Goal: Task Accomplishment & Management: Use online tool/utility

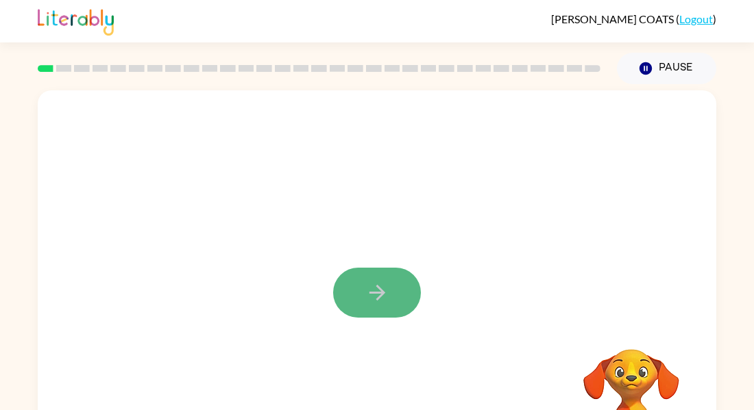
click at [350, 281] on button "button" at bounding box center [377, 293] width 88 height 50
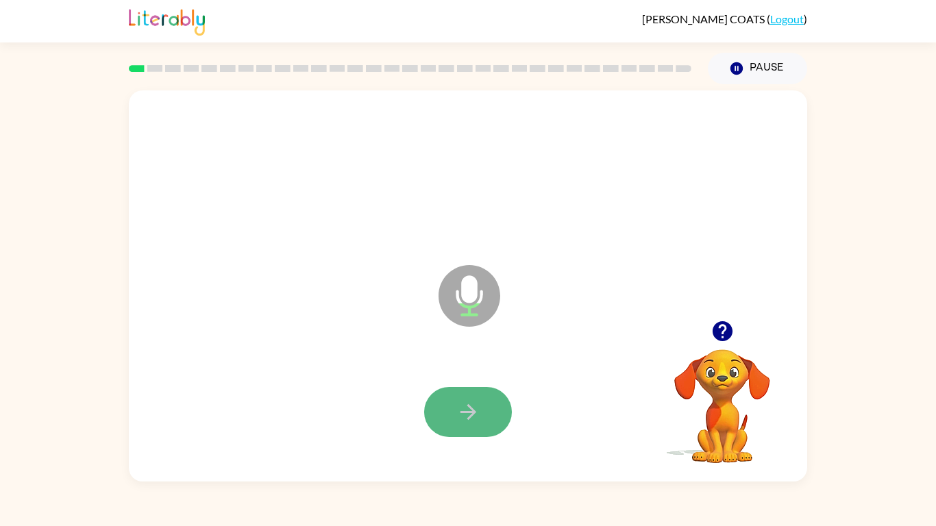
click at [465, 410] on icon "button" at bounding box center [468, 412] width 24 height 24
click at [481, 410] on div at bounding box center [467, 412] width 651 height 112
click at [484, 410] on button "button" at bounding box center [468, 412] width 88 height 50
click at [484, 410] on div at bounding box center [467, 412] width 651 height 112
click at [469, 382] on div at bounding box center [467, 412] width 651 height 112
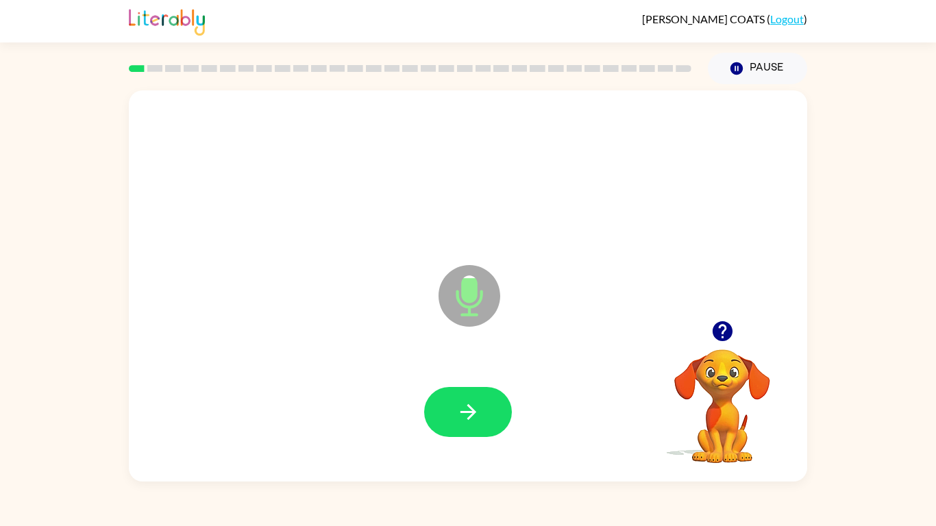
drag, startPoint x: 527, startPoint y: 461, endPoint x: 519, endPoint y: 454, distance: 10.2
click at [519, 410] on div at bounding box center [467, 412] width 651 height 112
click at [434, 405] on button "button" at bounding box center [468, 412] width 88 height 50
click at [723, 331] on icon "button" at bounding box center [722, 331] width 24 height 24
click at [475, 395] on button "button" at bounding box center [468, 412] width 88 height 50
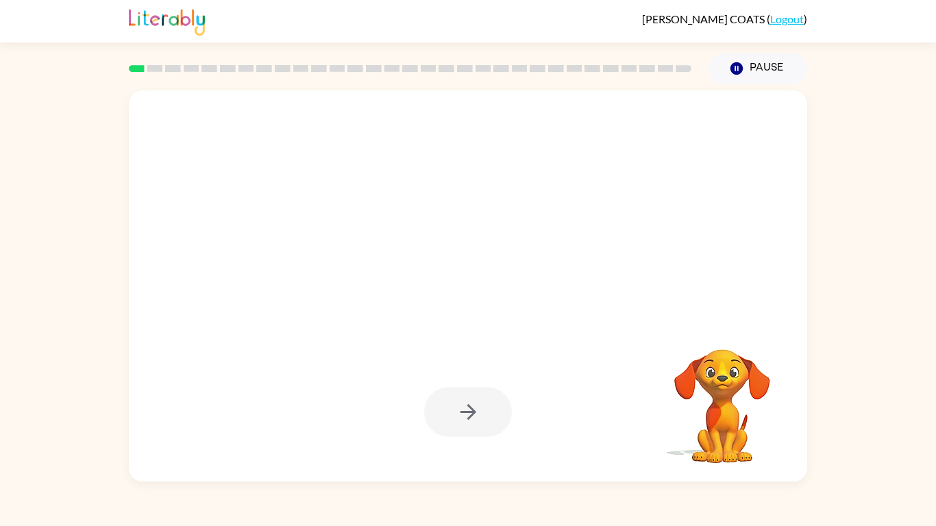
click at [475, 395] on div at bounding box center [468, 412] width 88 height 50
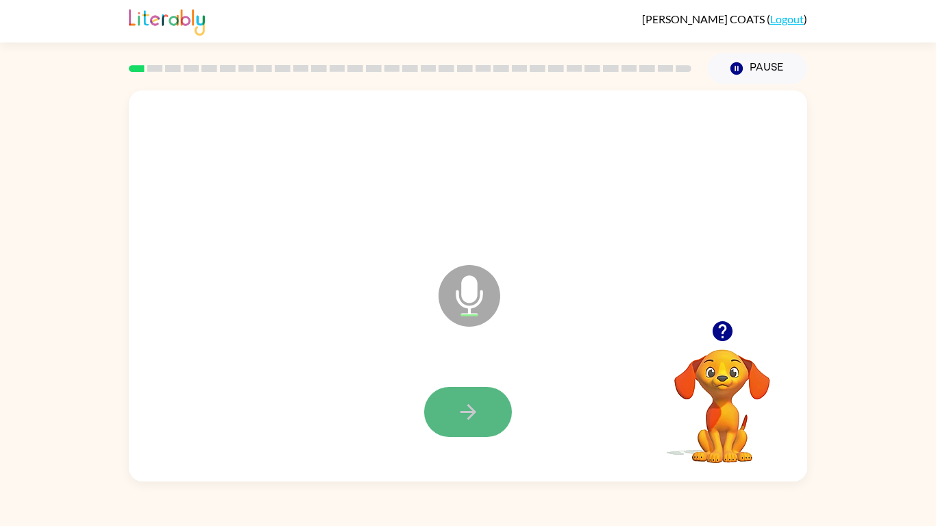
click at [479, 398] on button "button" at bounding box center [468, 412] width 88 height 50
click at [458, 410] on icon "button" at bounding box center [468, 412] width 24 height 24
click at [462, 410] on div at bounding box center [467, 412] width 651 height 112
click at [728, 336] on icon "button" at bounding box center [722, 331] width 20 height 20
click at [467, 410] on button "button" at bounding box center [468, 412] width 88 height 50
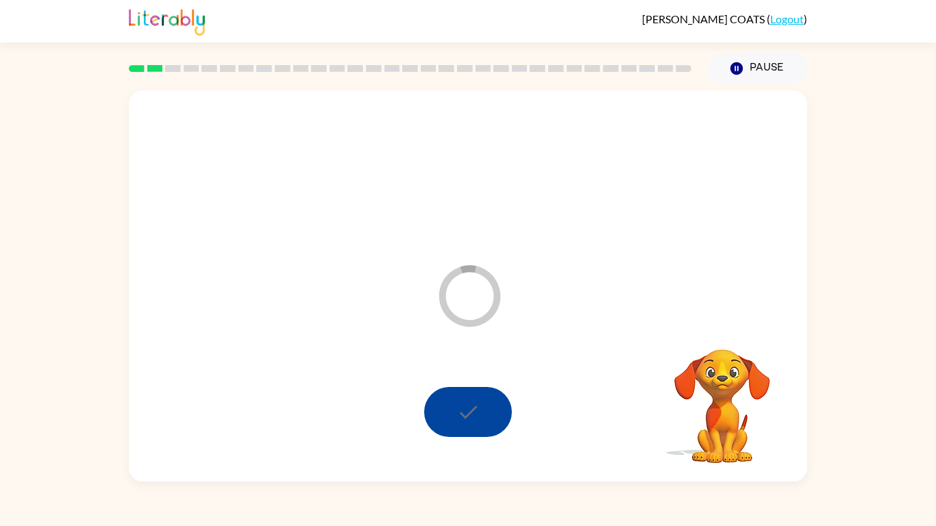
click at [467, 410] on div at bounding box center [468, 412] width 88 height 50
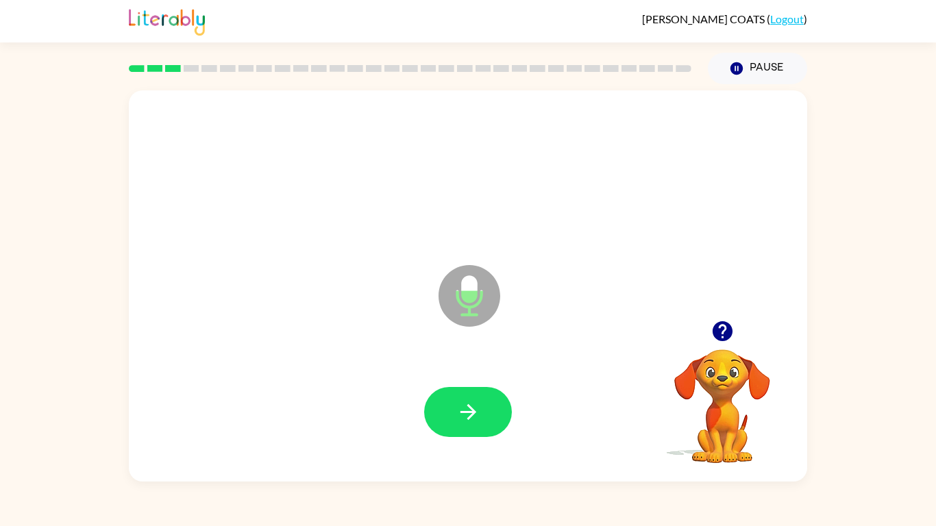
click at [433, 347] on div "Microphone The Microphone is here when it is your turn to talk" at bounding box center [468, 285] width 678 height 391
click at [721, 332] on icon "button" at bounding box center [722, 331] width 24 height 24
click at [446, 410] on button "button" at bounding box center [468, 412] width 88 height 50
click at [454, 399] on button "button" at bounding box center [468, 412] width 88 height 50
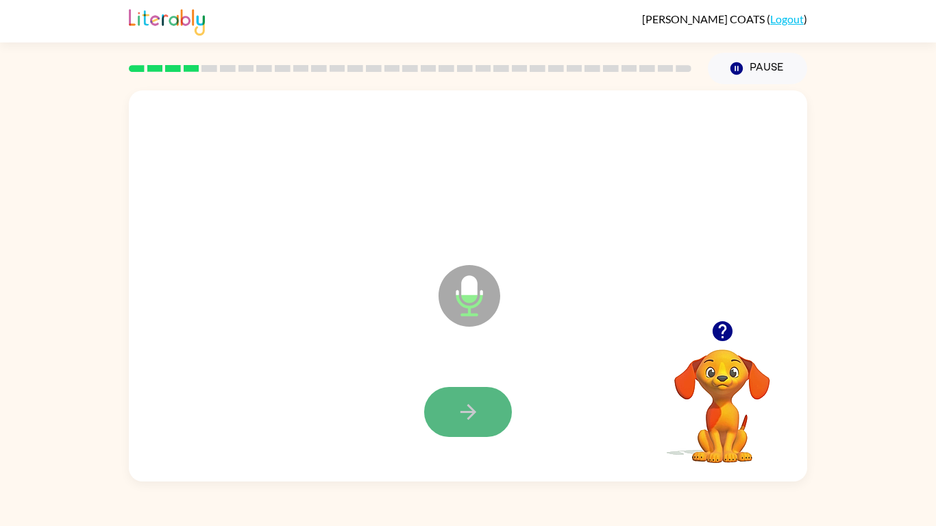
drag, startPoint x: 455, startPoint y: 401, endPoint x: 462, endPoint y: 403, distance: 7.8
click at [462, 403] on icon "button" at bounding box center [468, 412] width 24 height 24
click at [743, 327] on div at bounding box center [722, 331] width 137 height 35
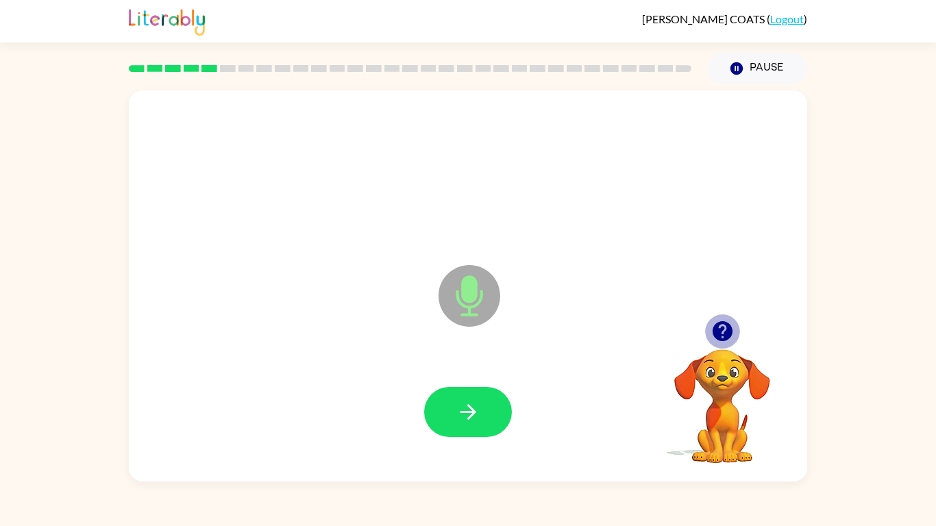
click at [735, 334] on button "button" at bounding box center [722, 331] width 35 height 35
click at [502, 408] on button "button" at bounding box center [468, 412] width 88 height 50
click at [464, 400] on icon "button" at bounding box center [468, 412] width 24 height 24
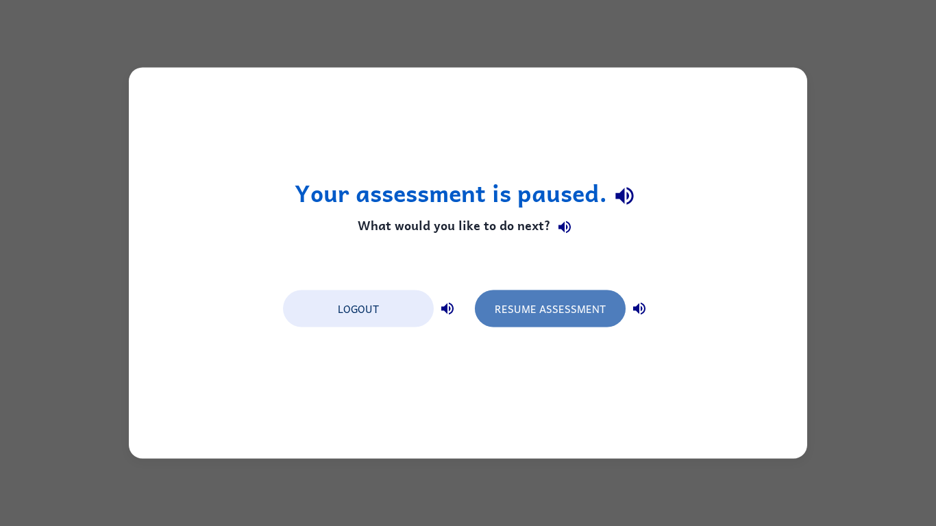
click at [550, 312] on button "Resume Assessment" at bounding box center [550, 308] width 151 height 37
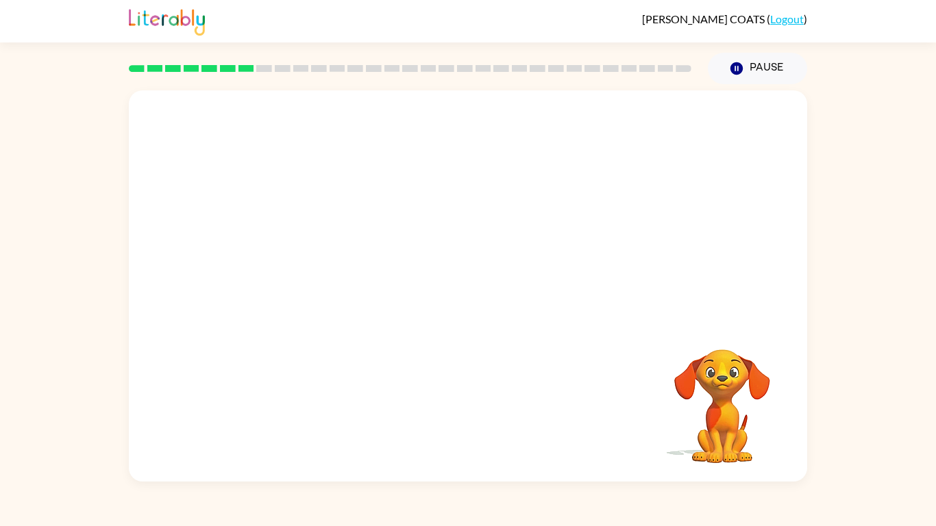
click at [550, 312] on div at bounding box center [468, 205] width 678 height 230
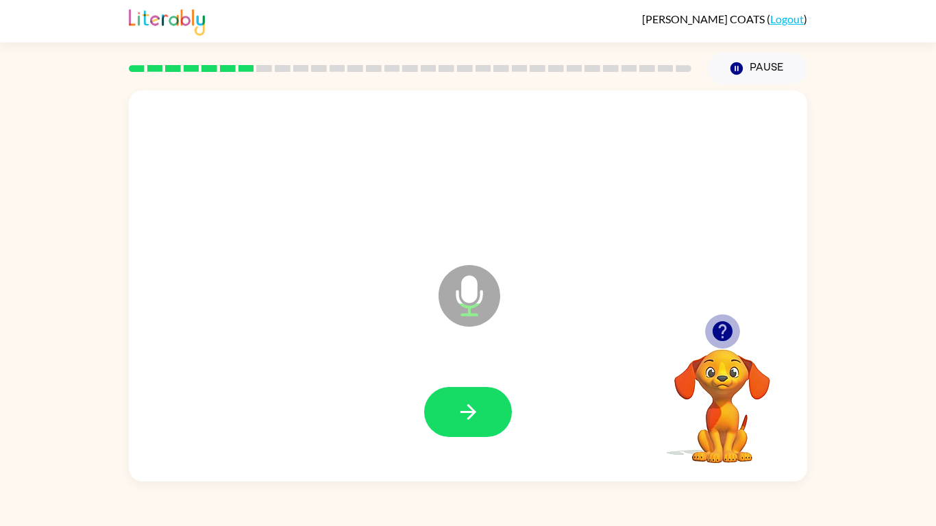
click at [729, 331] on icon "button" at bounding box center [722, 331] width 20 height 20
click at [323, 410] on div at bounding box center [467, 412] width 651 height 112
click at [482, 410] on button "button" at bounding box center [468, 412] width 88 height 50
click at [459, 410] on icon "button" at bounding box center [468, 412] width 24 height 24
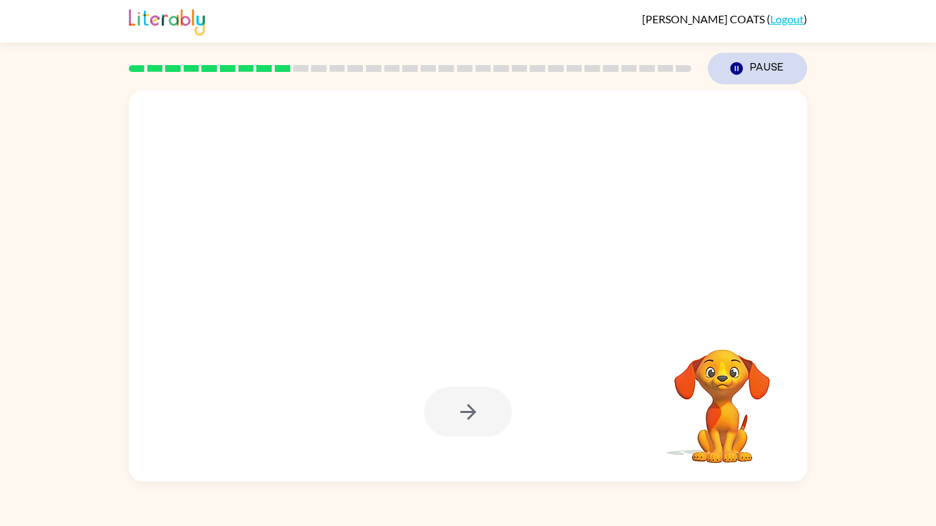
click at [763, 82] on button "Pause Pause" at bounding box center [757, 69] width 99 height 32
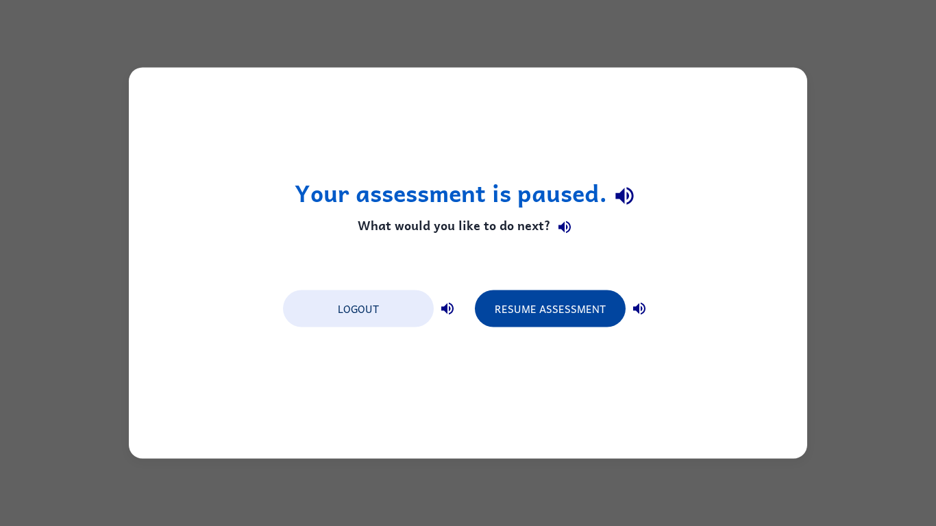
click at [566, 312] on button "Resume Assessment" at bounding box center [550, 308] width 151 height 37
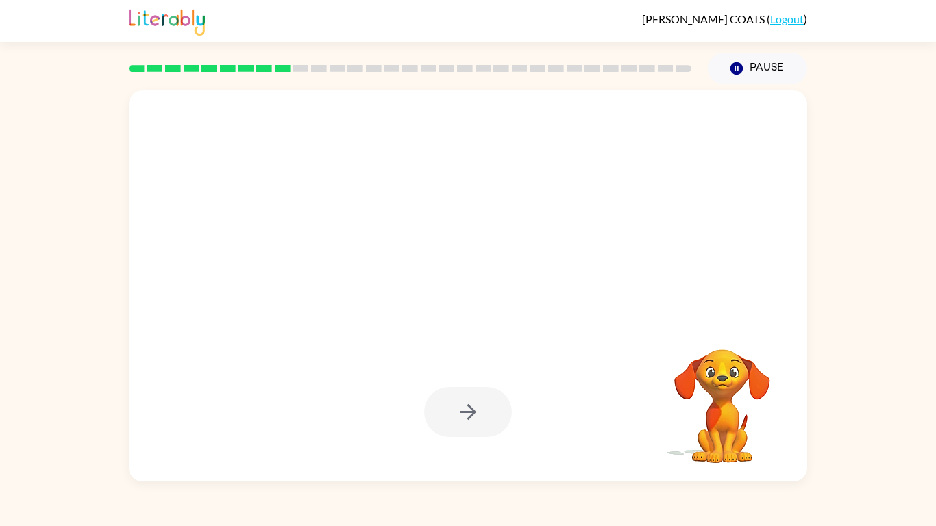
click at [547, 291] on div at bounding box center [468, 285] width 678 height 391
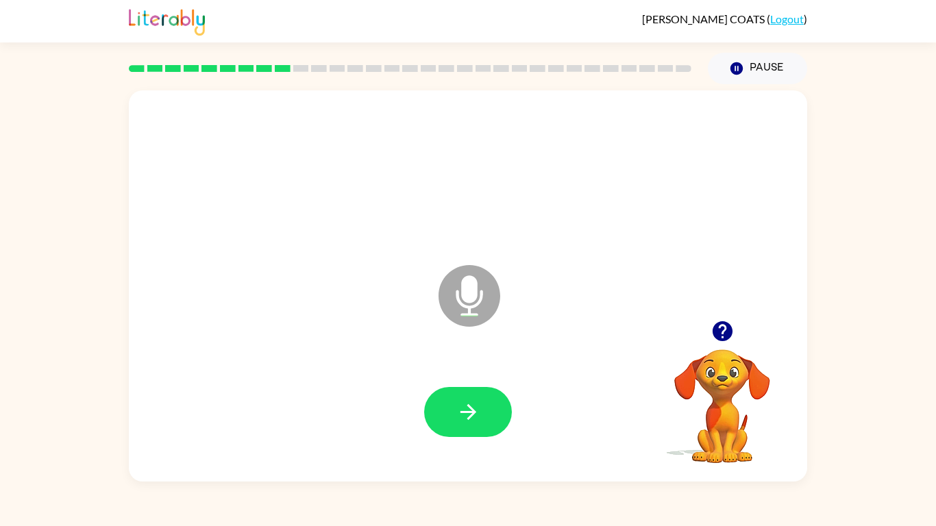
click at [719, 337] on icon "button" at bounding box center [722, 331] width 20 height 20
click at [490, 405] on button "button" at bounding box center [468, 412] width 88 height 50
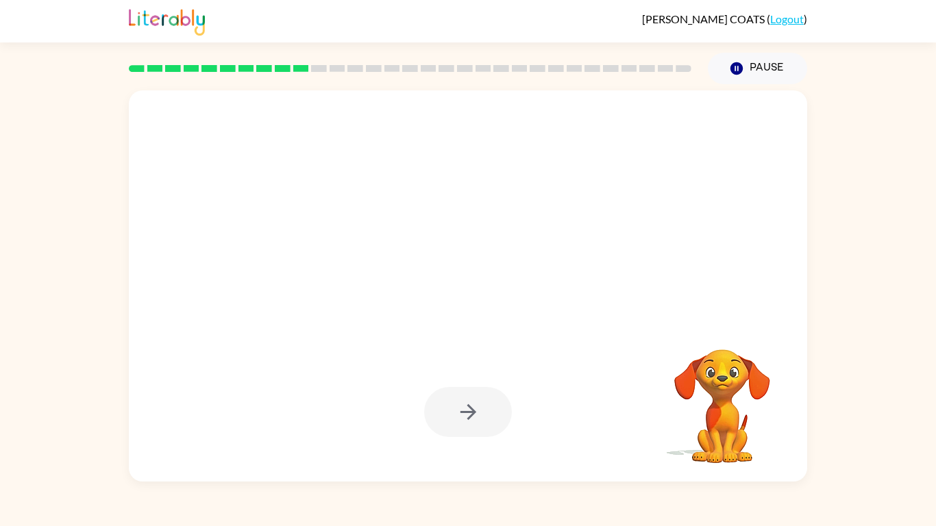
click at [483, 395] on div at bounding box center [468, 412] width 88 height 50
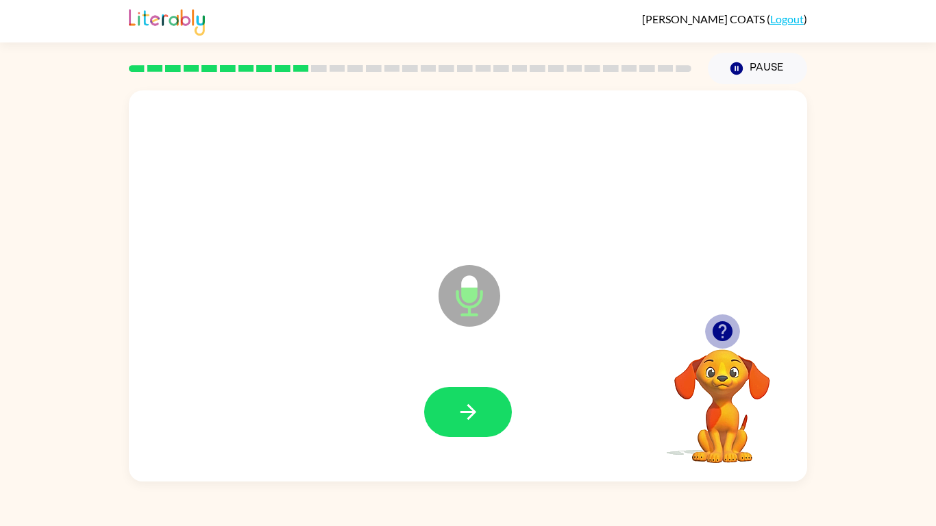
click at [721, 324] on icon "button" at bounding box center [722, 331] width 20 height 20
click at [712, 348] on div at bounding box center [722, 331] width 137 height 35
click at [706, 353] on video "Your browser must support playing .mp4 files to use Literably. Please try using…" at bounding box center [722, 396] width 137 height 137
click at [709, 340] on button "button" at bounding box center [722, 331] width 35 height 35
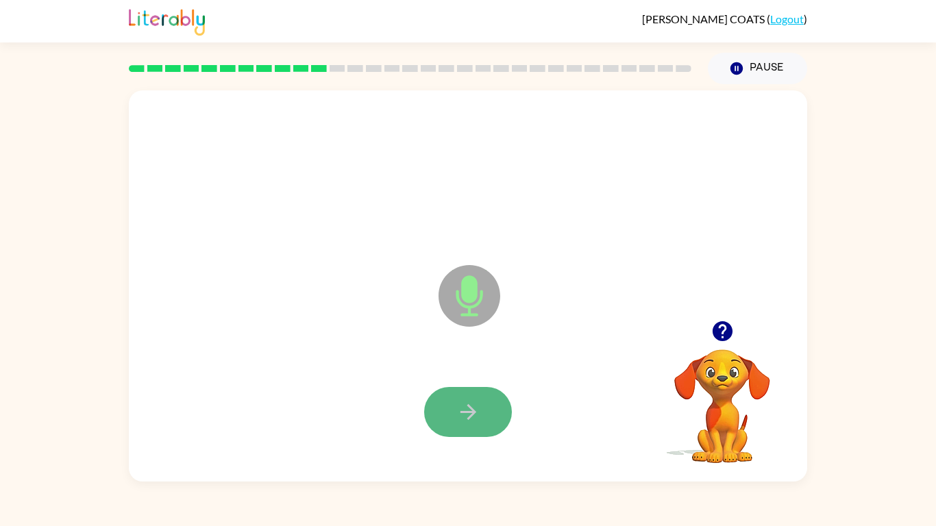
click at [455, 387] on button "button" at bounding box center [468, 412] width 88 height 50
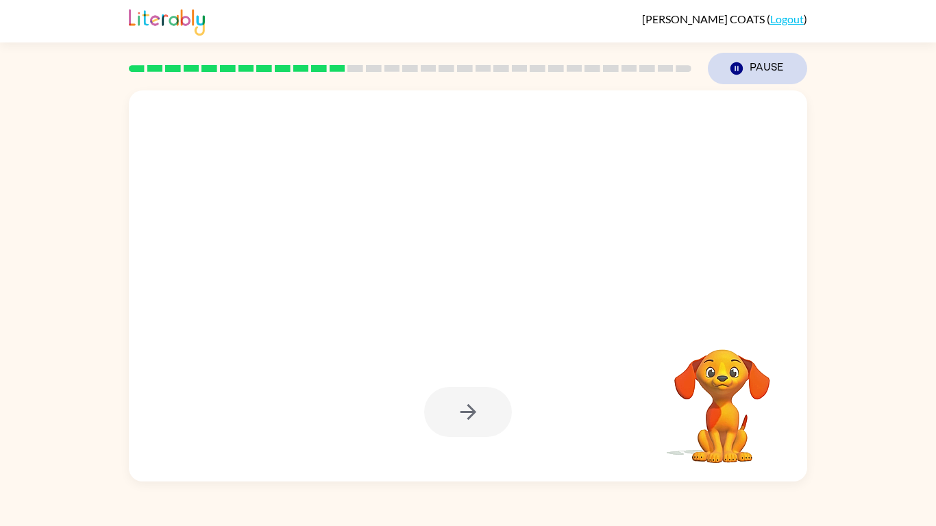
click at [772, 63] on button "Pause Pause" at bounding box center [757, 69] width 99 height 32
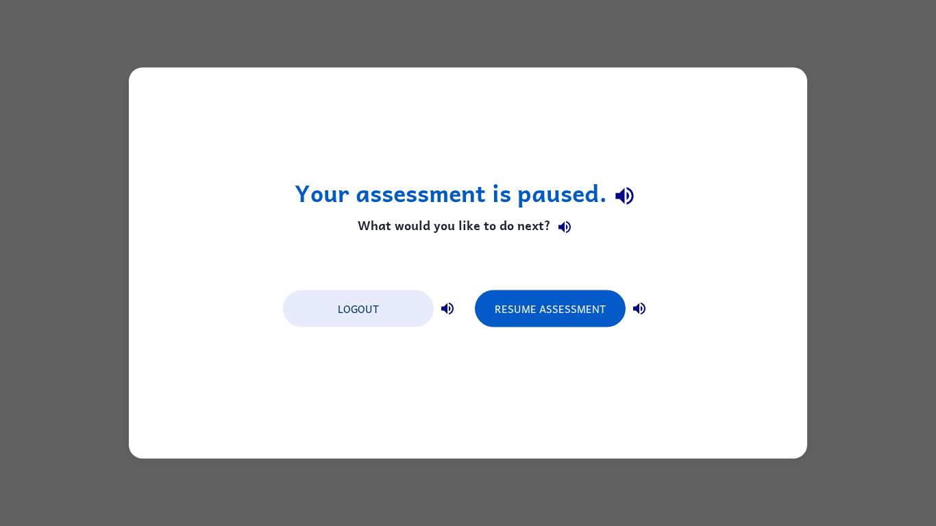
click at [540, 282] on div "Logout Resume Assessment" at bounding box center [468, 308] width 384 height 52
click at [511, 304] on button "Resume Assessment" at bounding box center [550, 308] width 151 height 37
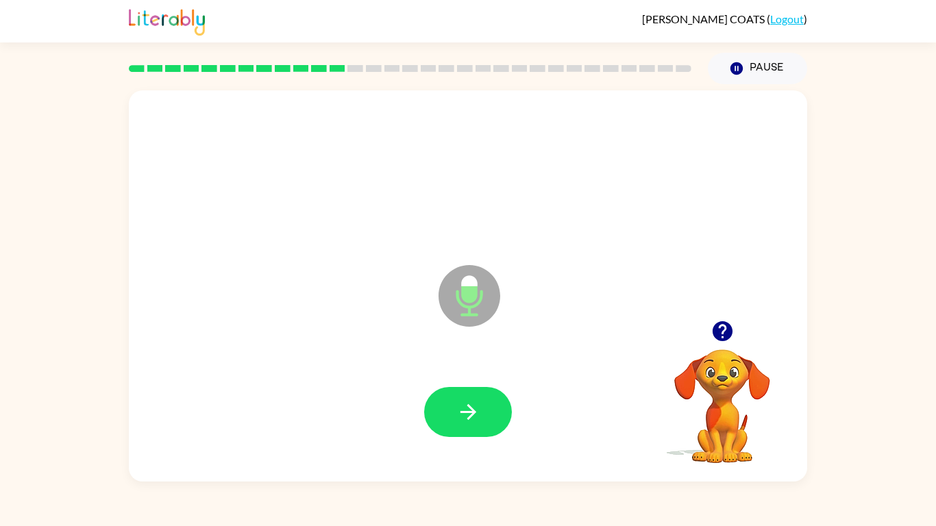
click at [436, 410] on div at bounding box center [467, 412] width 651 height 112
click at [431, 399] on button "button" at bounding box center [468, 412] width 88 height 50
click at [432, 401] on button "button" at bounding box center [468, 412] width 88 height 50
click at [456, 410] on icon "button" at bounding box center [468, 412] width 24 height 24
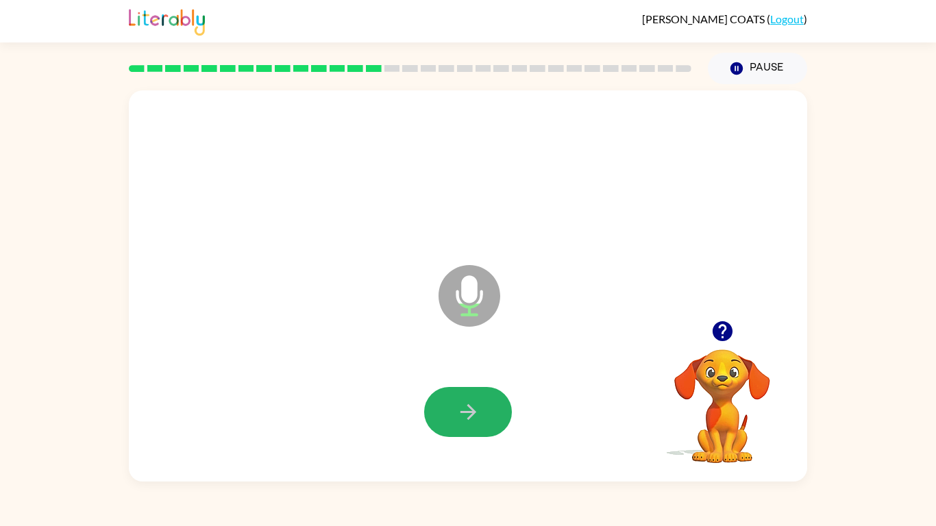
click at [456, 410] on icon "button" at bounding box center [468, 412] width 24 height 24
click at [188, 321] on div "Microphone The Microphone is here when it is your turn to talk" at bounding box center [468, 285] width 678 height 391
click at [502, 408] on button "button" at bounding box center [468, 412] width 88 height 50
click at [726, 343] on icon "button" at bounding box center [722, 331] width 24 height 24
click at [449, 410] on button "button" at bounding box center [468, 412] width 88 height 50
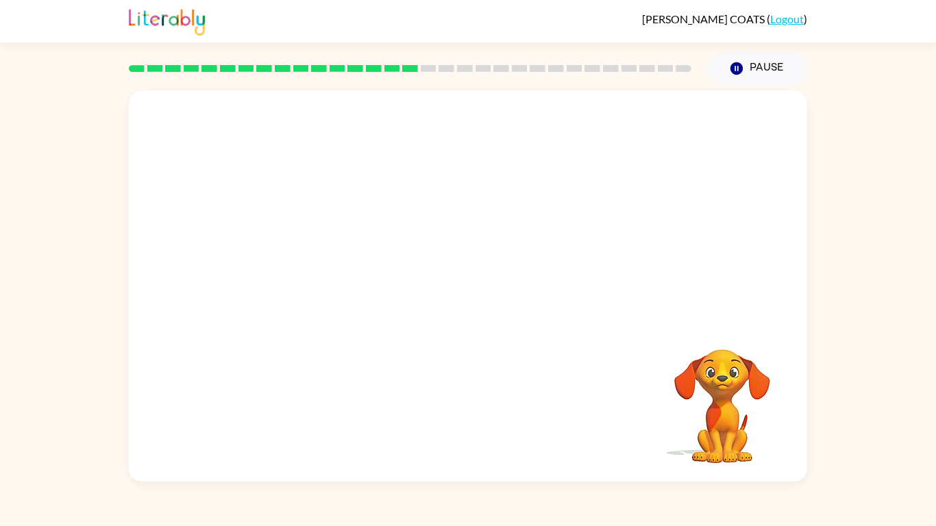
click at [882, 410] on div "Your browser must support playing .mp4 files to use Literably. Please try using…" at bounding box center [468, 282] width 936 height 397
click at [901, 410] on div "Your browser must support playing .mp4 files to use Literably. Please try using…" at bounding box center [468, 282] width 936 height 397
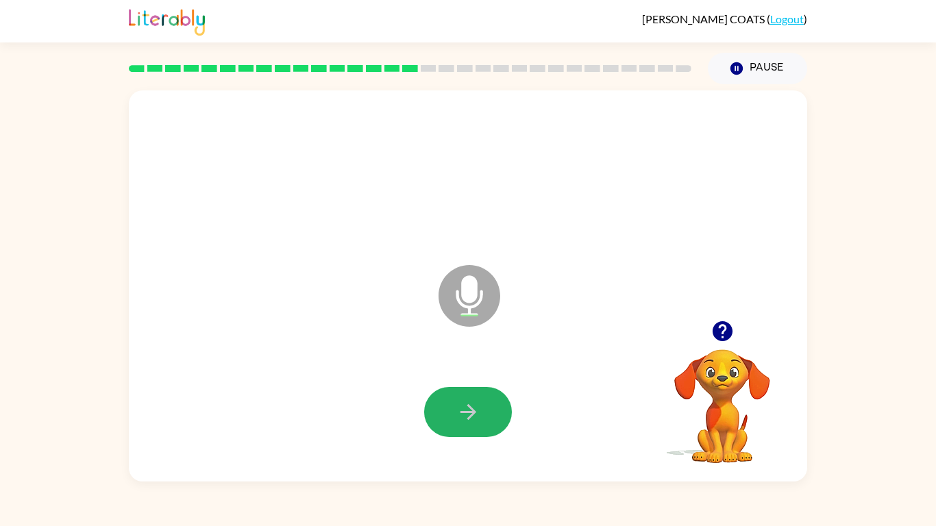
click at [502, 408] on button "button" at bounding box center [468, 412] width 88 height 50
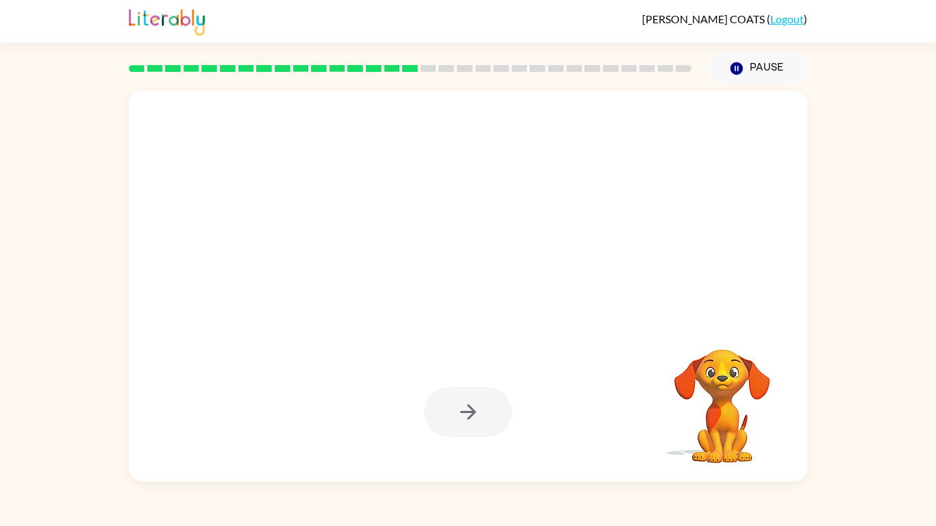
drag, startPoint x: 502, startPoint y: 408, endPoint x: 500, endPoint y: 420, distance: 11.8
click at [500, 410] on div at bounding box center [468, 412] width 88 height 50
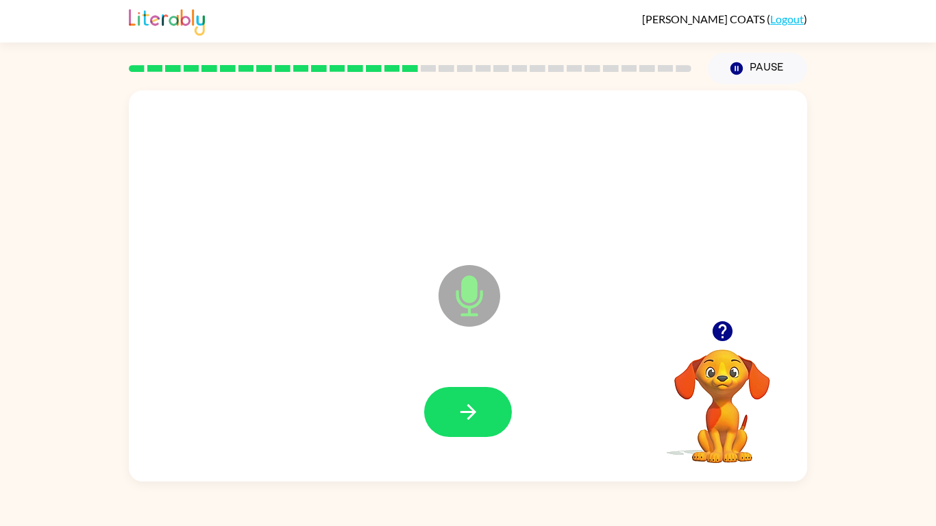
click at [500, 410] on button "button" at bounding box center [468, 412] width 88 height 50
click at [503, 397] on button "button" at bounding box center [468, 412] width 88 height 50
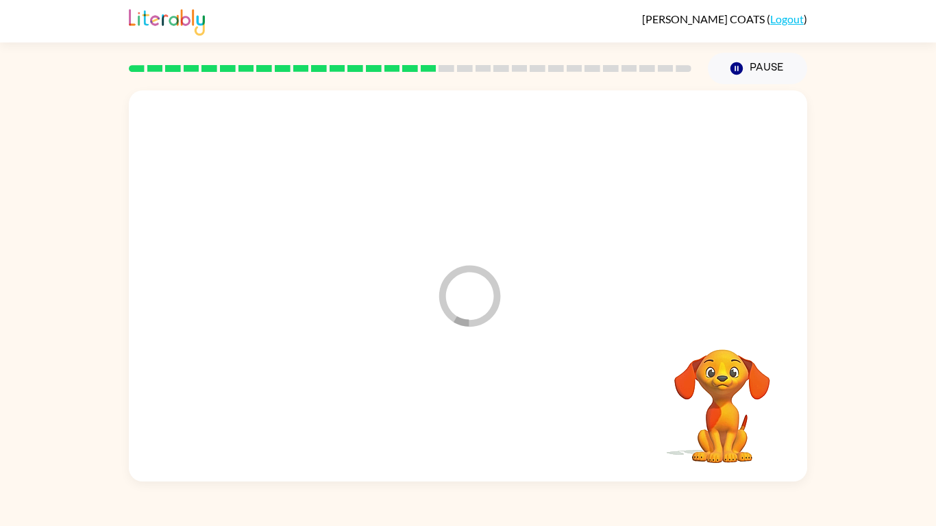
click at [503, 397] on div at bounding box center [467, 412] width 651 height 112
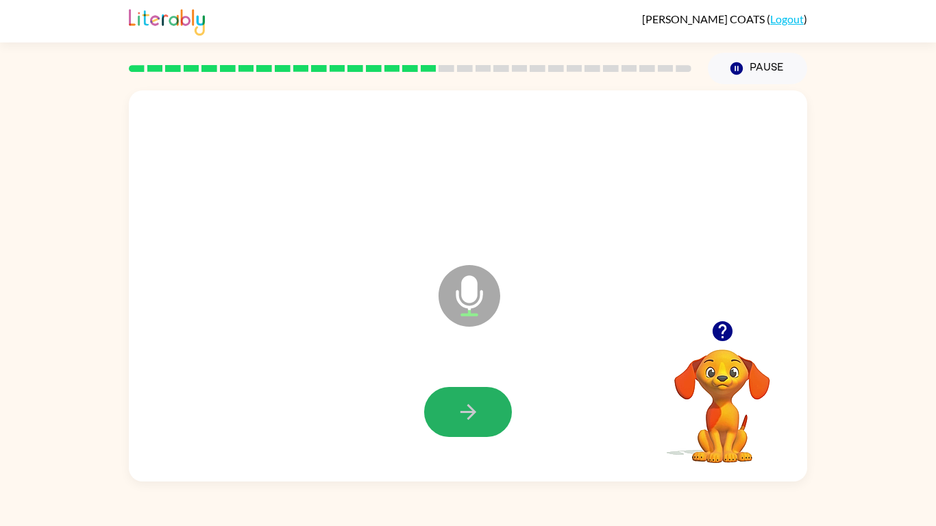
click at [503, 397] on button "button" at bounding box center [468, 412] width 88 height 50
click at [503, 397] on div at bounding box center [467, 412] width 651 height 112
click at [502, 397] on button "button" at bounding box center [468, 412] width 88 height 50
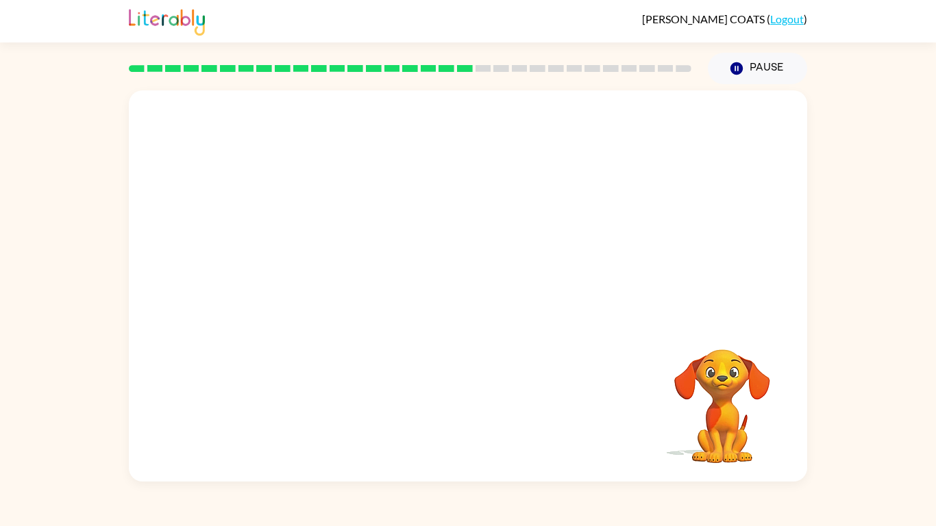
click at [648, 410] on div "Your browser must support playing .mp4 files to use Literably. Please try using…" at bounding box center [468, 285] width 678 height 391
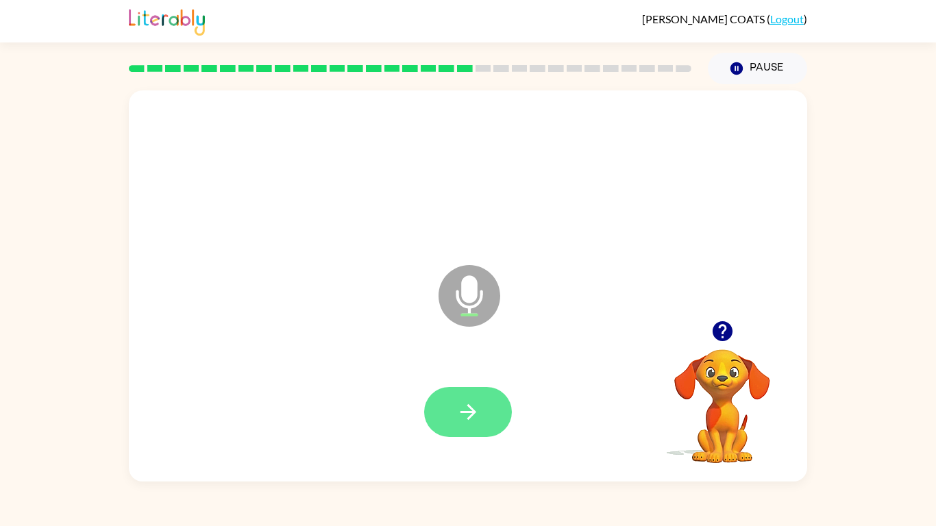
click at [482, 410] on button "button" at bounding box center [468, 412] width 88 height 50
click at [452, 406] on button "button" at bounding box center [468, 412] width 88 height 50
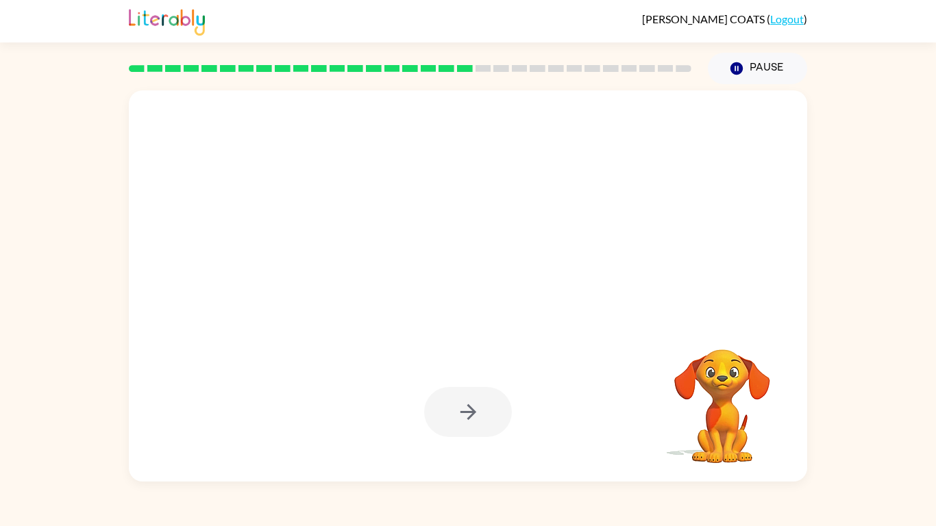
drag, startPoint x: 452, startPoint y: 406, endPoint x: 458, endPoint y: 413, distance: 9.2
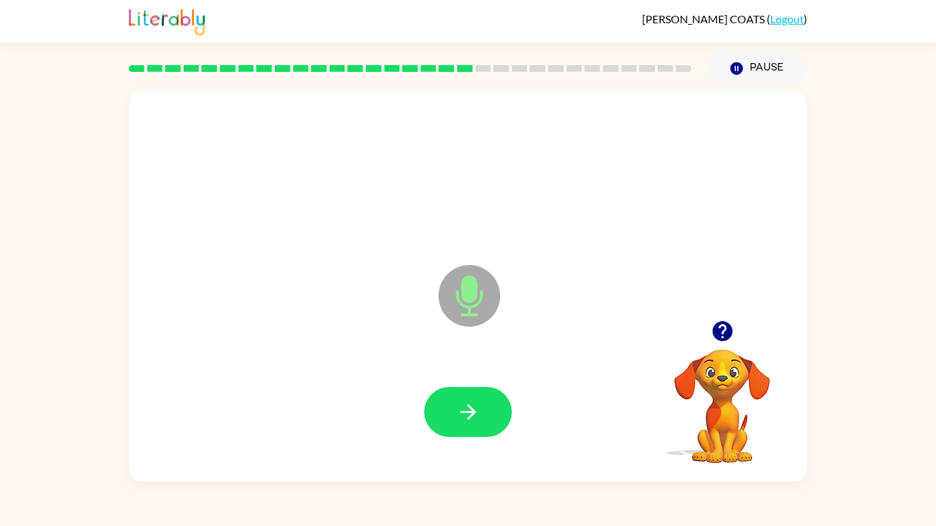
click at [458, 410] on icon "button" at bounding box center [468, 412] width 24 height 24
click at [458, 410] on div at bounding box center [468, 412] width 88 height 50
click at [673, 410] on video "Your browser must support playing .mp4 files to use Literably. Please try using…" at bounding box center [722, 396] width 137 height 137
click at [714, 324] on icon "button" at bounding box center [722, 331] width 24 height 24
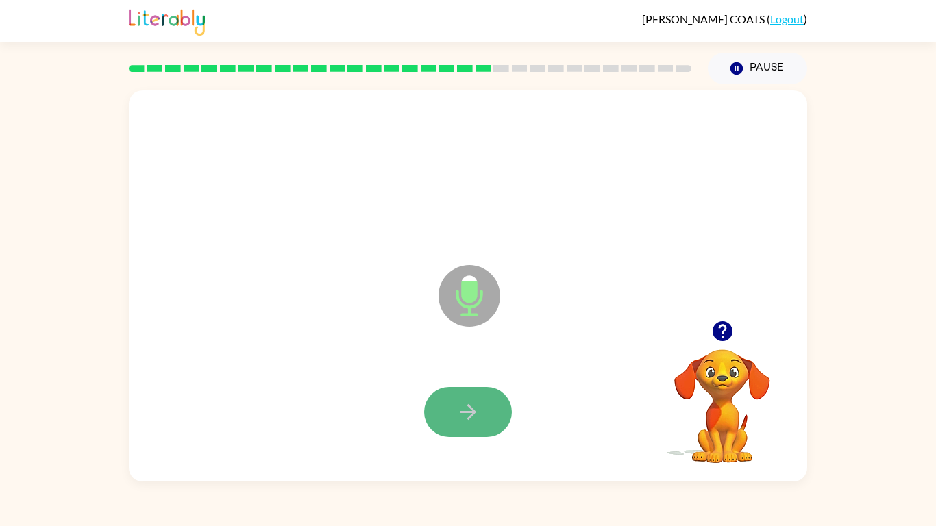
click at [475, 410] on button "button" at bounding box center [468, 412] width 88 height 50
drag, startPoint x: 481, startPoint y: 430, endPoint x: 463, endPoint y: 386, distance: 47.3
click at [463, 387] on button "button" at bounding box center [468, 412] width 88 height 50
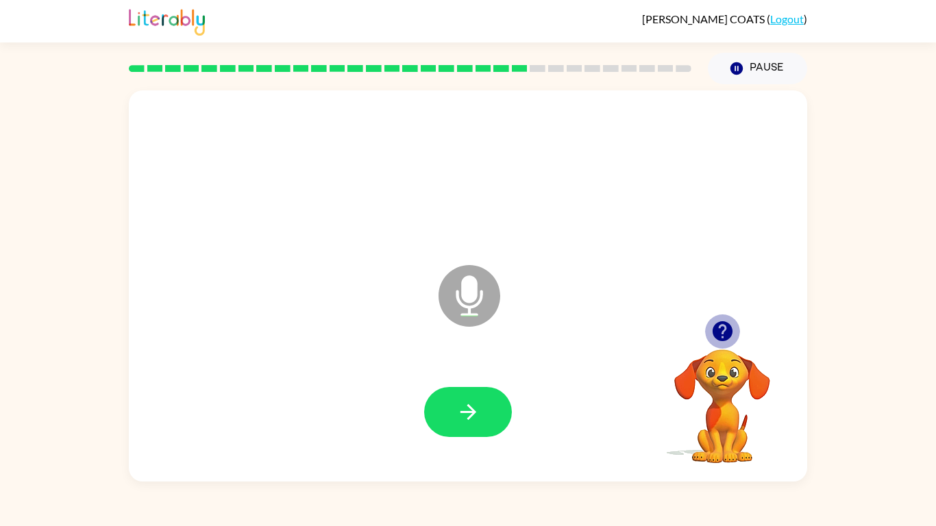
click at [712, 322] on icon "button" at bounding box center [722, 331] width 24 height 24
click at [724, 314] on div "Microphone The Microphone is here when it is your turn to talk" at bounding box center [468, 285] width 678 height 391
click at [462, 388] on button "button" at bounding box center [468, 412] width 88 height 50
click at [453, 403] on button "button" at bounding box center [468, 412] width 88 height 50
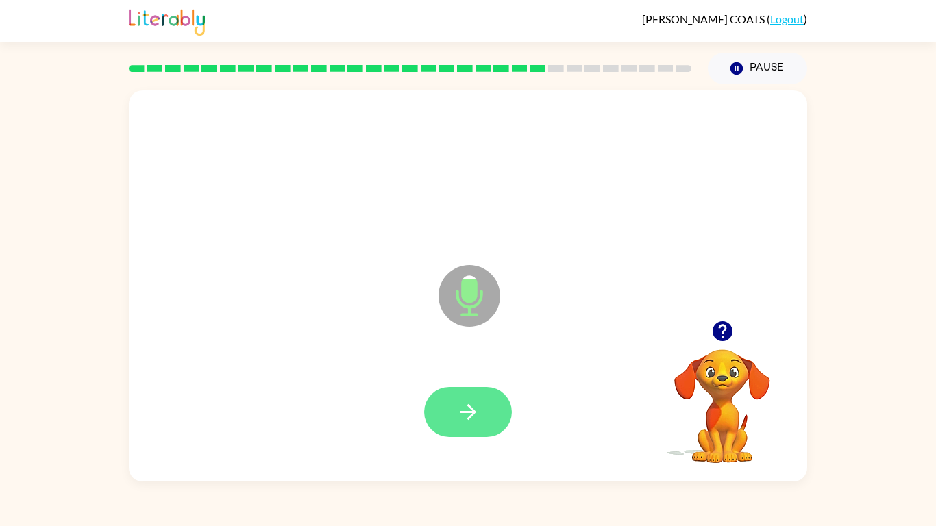
click at [453, 406] on button "button" at bounding box center [468, 412] width 88 height 50
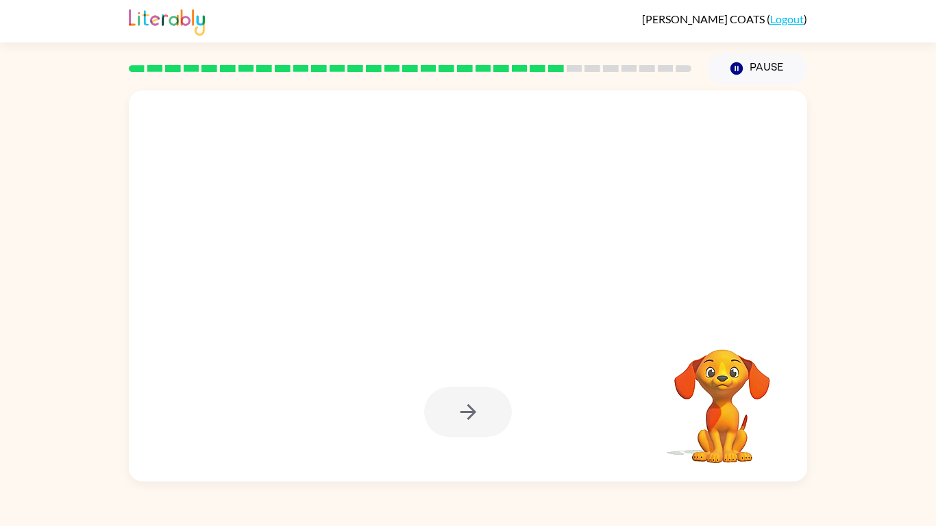
click at [453, 406] on div at bounding box center [468, 412] width 88 height 50
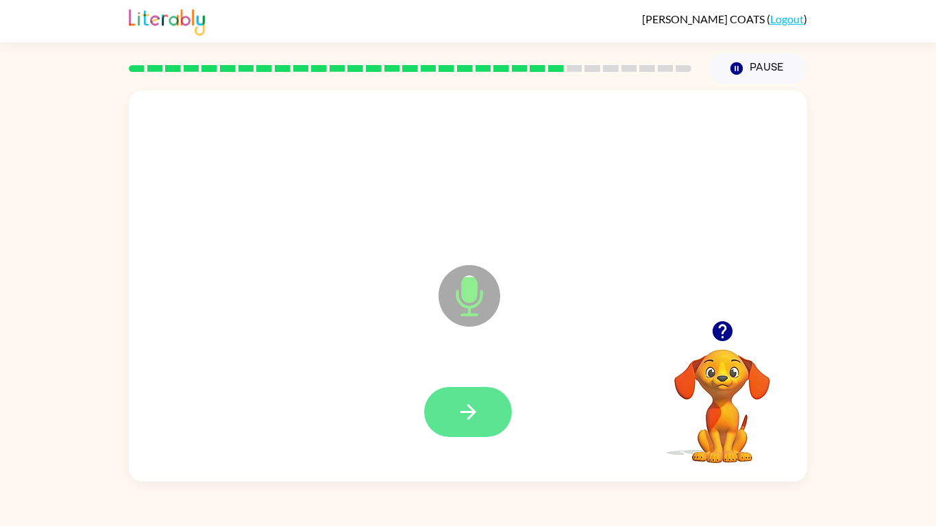
click at [448, 409] on button "button" at bounding box center [468, 412] width 88 height 50
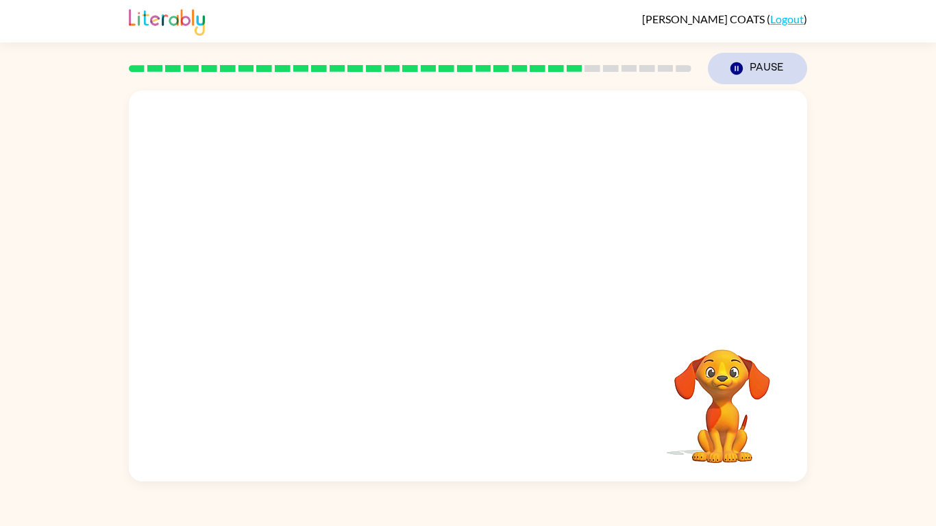
click at [771, 70] on button "Pause Pause" at bounding box center [757, 69] width 99 height 32
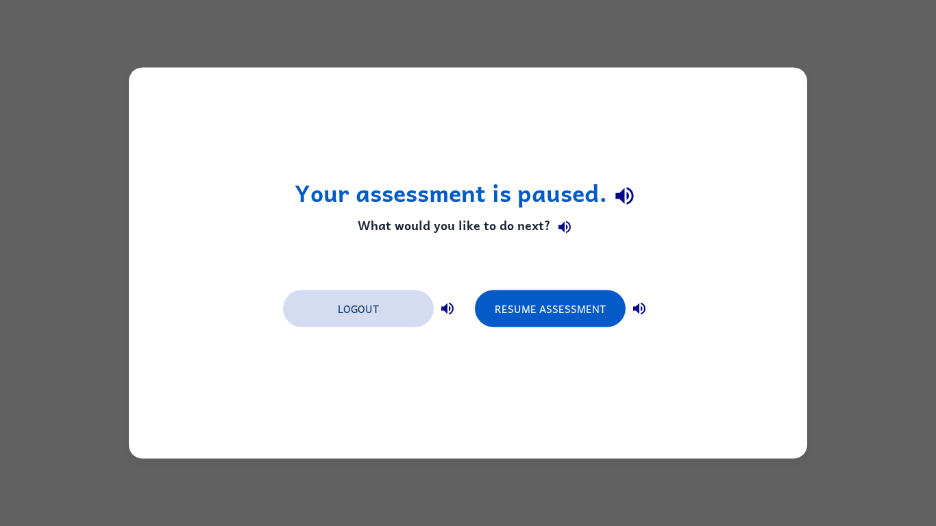
click at [370, 308] on button "Logout" at bounding box center [358, 308] width 151 height 37
